Goal: Use online tool/utility: Utilize a website feature to perform a specific function

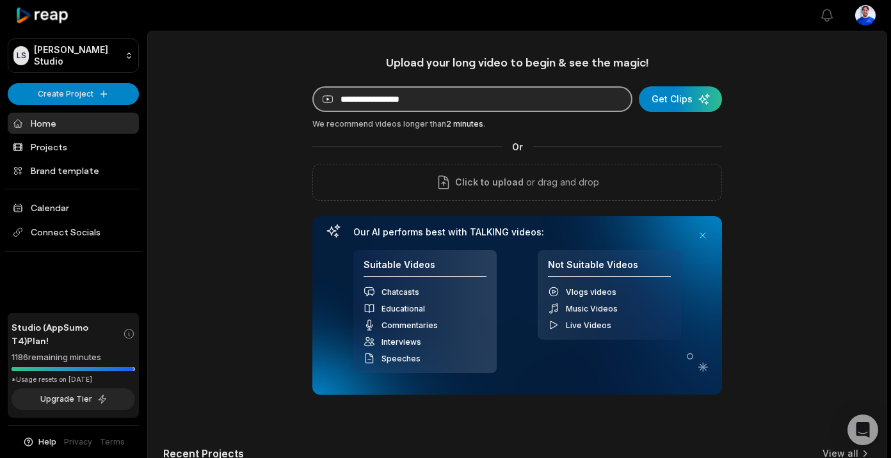
click at [517, 91] on input at bounding box center [472, 99] width 320 height 26
paste input "**********"
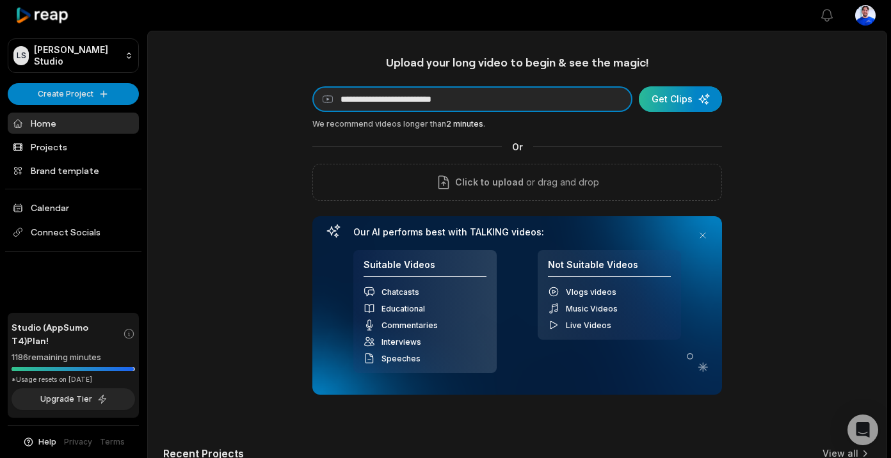
type input "**********"
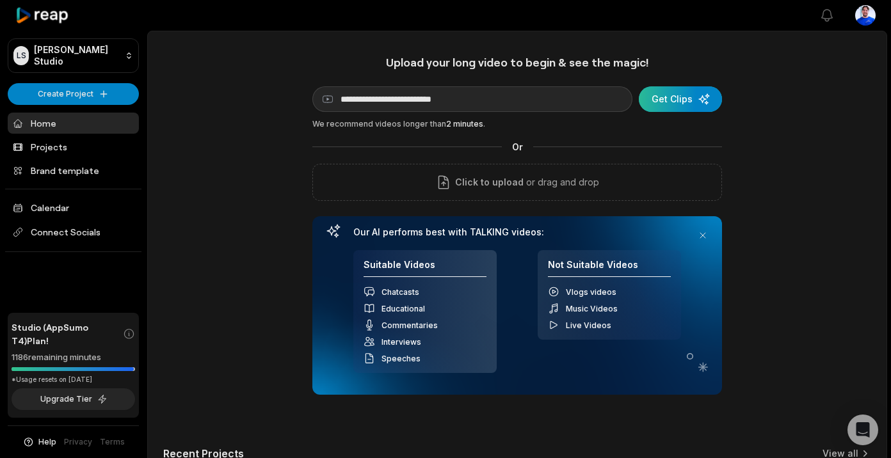
click at [657, 104] on div "submit" at bounding box center [680, 99] width 83 height 26
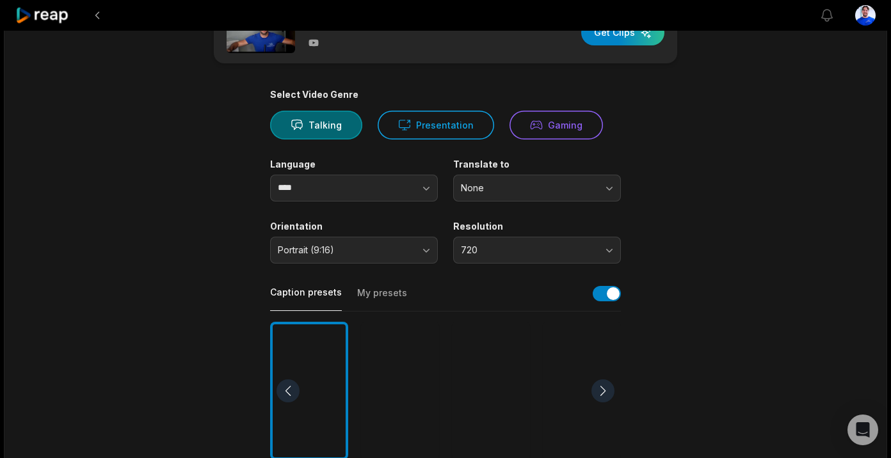
scroll to position [56, 0]
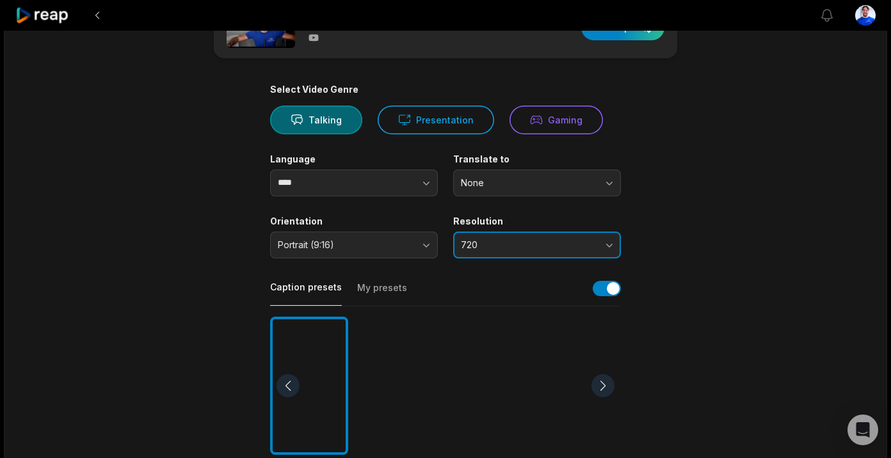
click at [559, 255] on button "720" at bounding box center [537, 245] width 168 height 27
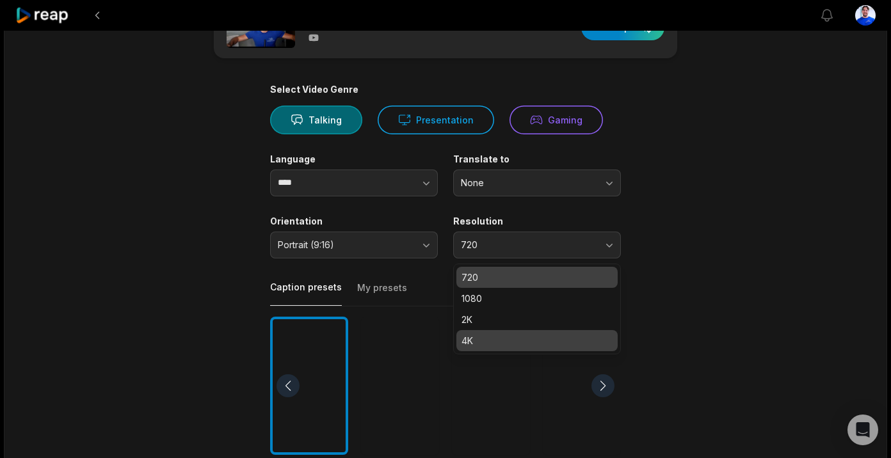
click at [531, 346] on p "4K" at bounding box center [536, 340] width 151 height 13
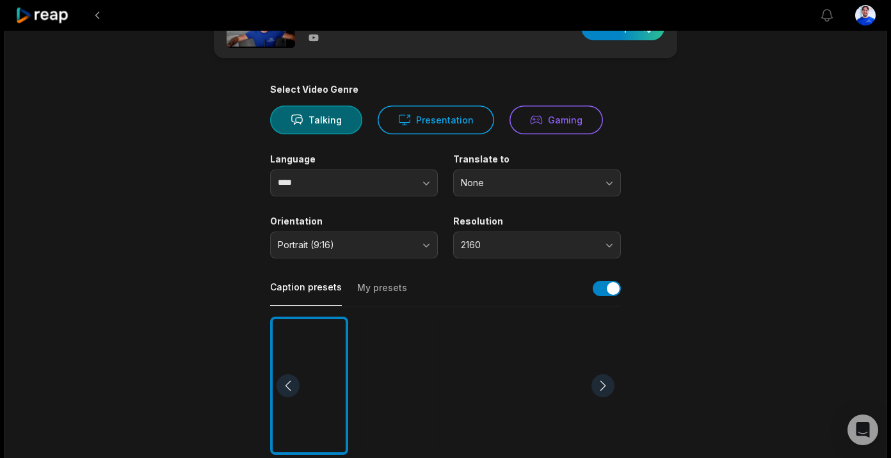
click at [376, 295] on button "My presets" at bounding box center [382, 294] width 50 height 24
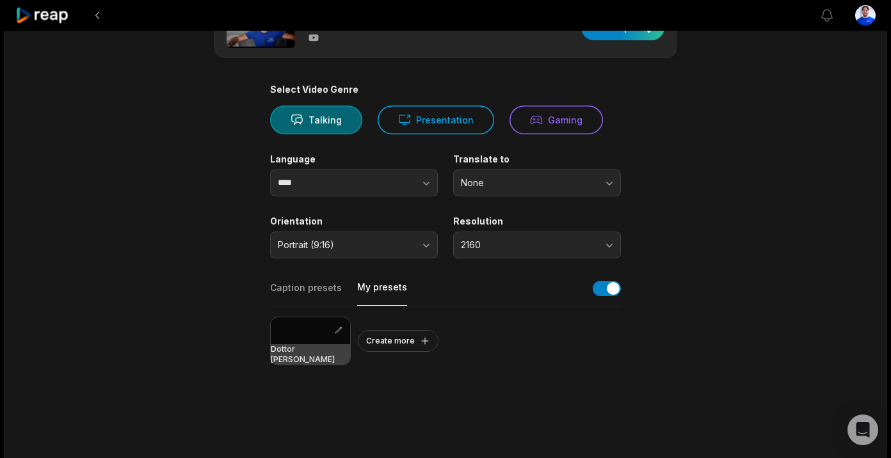
click at [303, 356] on h3 "Dottor [PERSON_NAME]" at bounding box center [310, 354] width 79 height 20
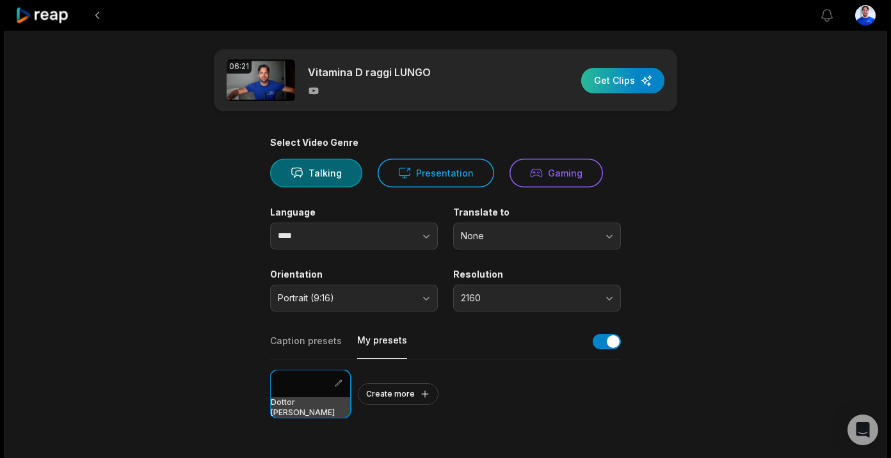
scroll to position [0, 0]
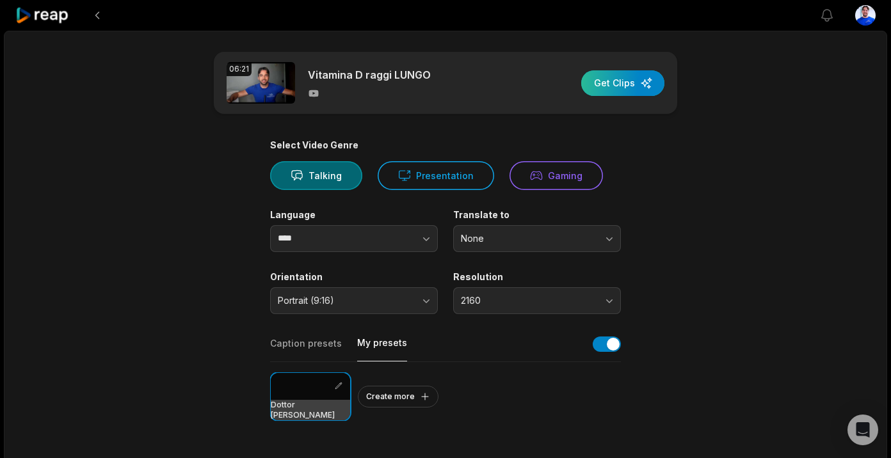
click at [642, 83] on div "button" at bounding box center [622, 83] width 83 height 26
